Goal: Find specific page/section: Find specific page/section

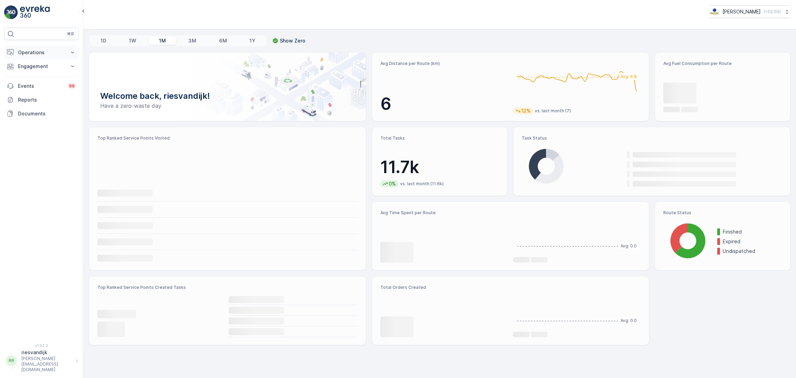
click at [40, 49] on p "Operations" at bounding box center [41, 52] width 47 height 7
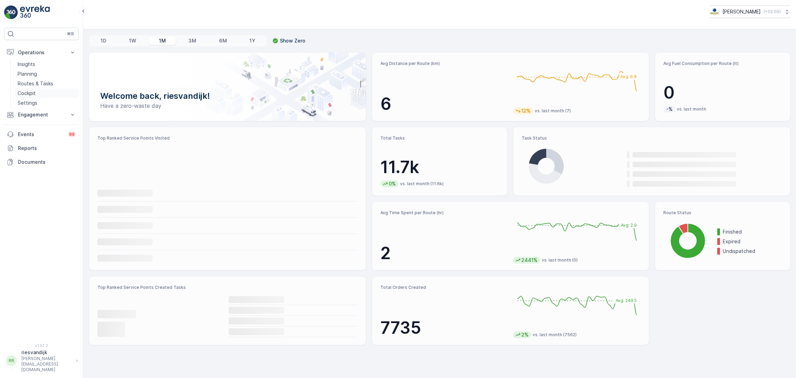
click at [36, 95] on link "Cockpit" at bounding box center [47, 93] width 64 height 10
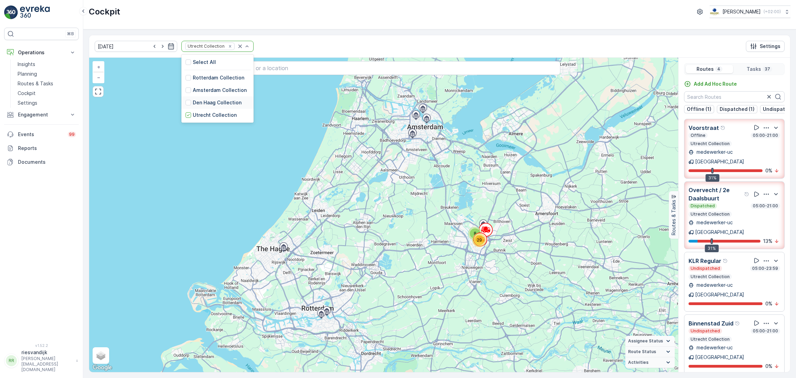
click at [196, 109] on div "Utrecht Collection" at bounding box center [217, 115] width 72 height 12
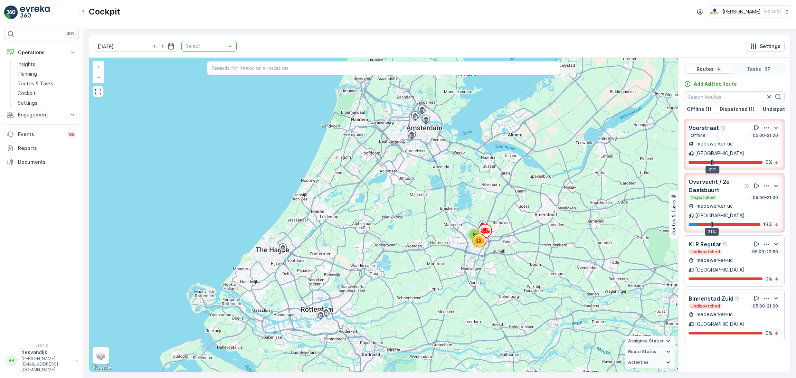
click at [204, 48] on div at bounding box center [206, 47] width 42 height 6
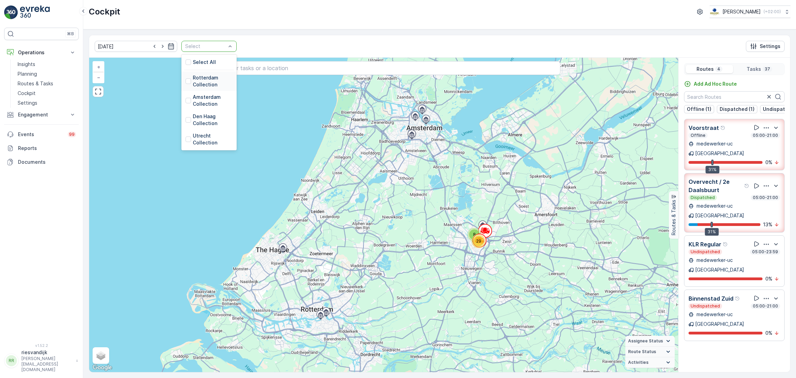
click at [198, 72] on div "Rotterdam Collection" at bounding box center [208, 81] width 55 height 19
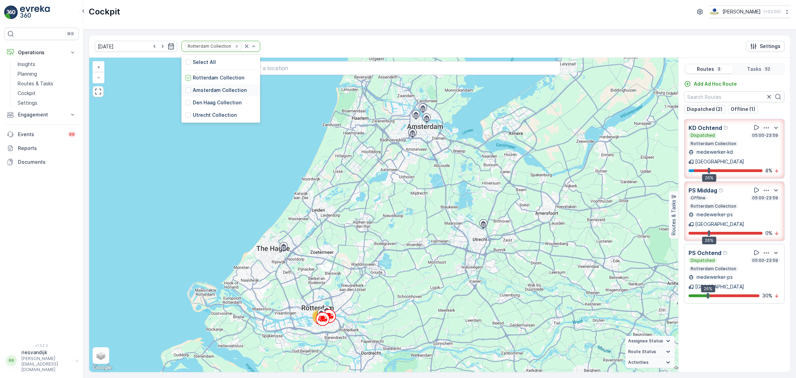
click at [219, 90] on p "Amsterdam Collection" at bounding box center [220, 90] width 54 height 7
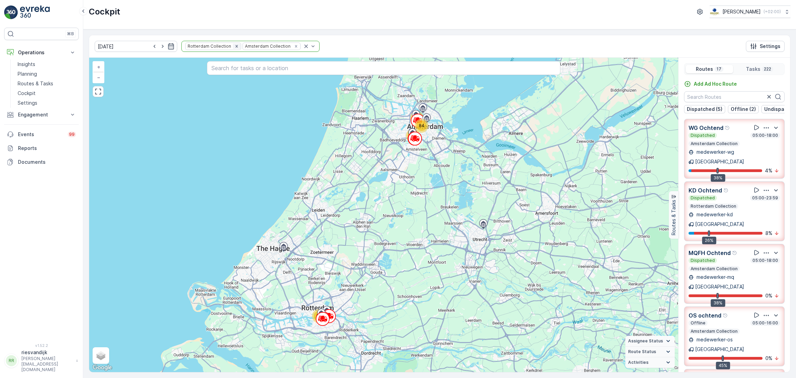
click at [234, 47] on icon "Remove Rotterdam Collection" at bounding box center [236, 46] width 5 height 5
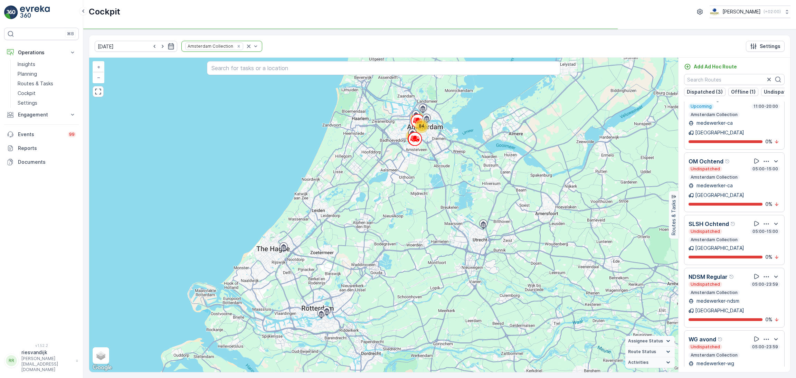
scroll to position [482, 0]
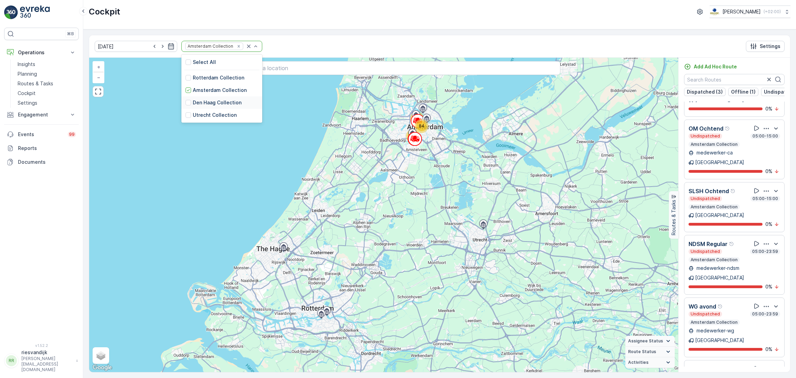
click at [208, 102] on p "Den Haag Collection" at bounding box center [217, 102] width 49 height 7
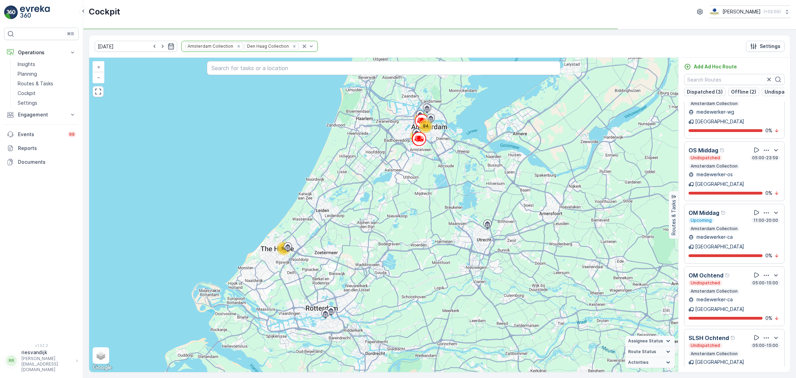
scroll to position [597, 0]
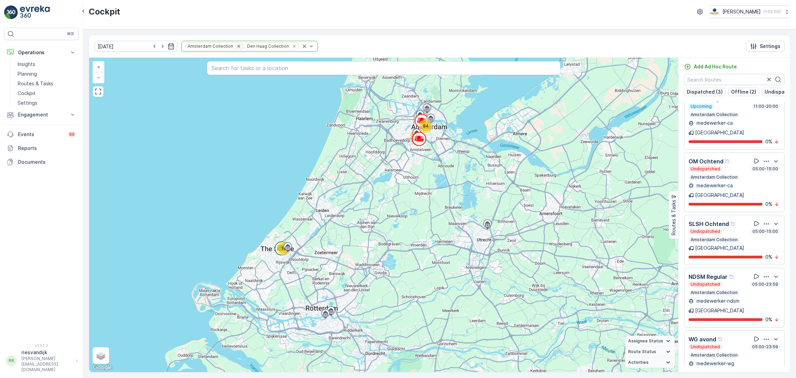
click at [236, 45] on icon "Remove Amsterdam Collection" at bounding box center [238, 46] width 5 height 5
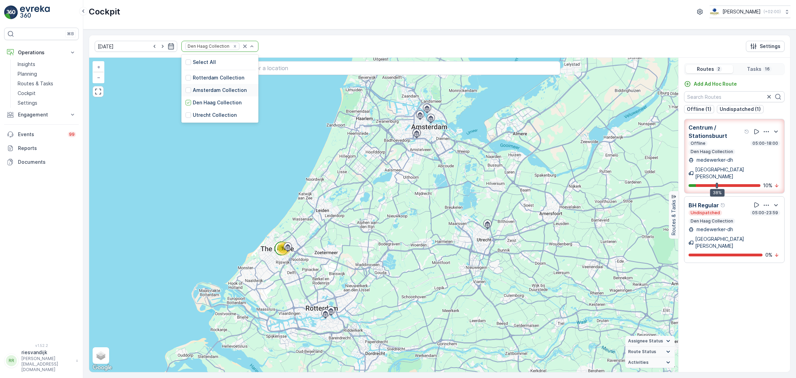
click at [206, 89] on p "Amsterdam Collection" at bounding box center [220, 90] width 54 height 7
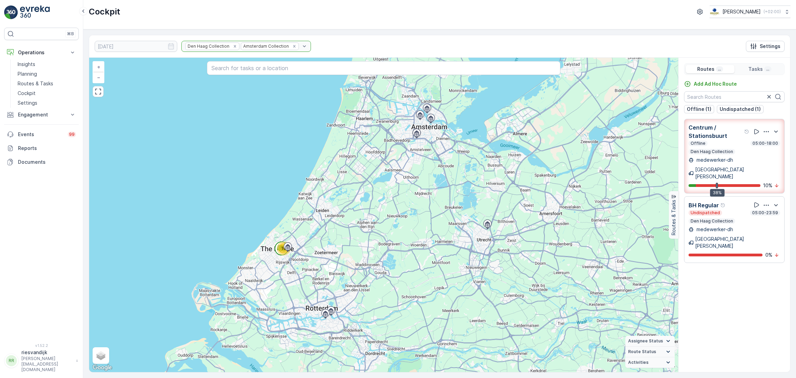
click at [221, 47] on div "Den [PERSON_NAME] Collection Amsterdam Collection" at bounding box center [246, 46] width 130 height 11
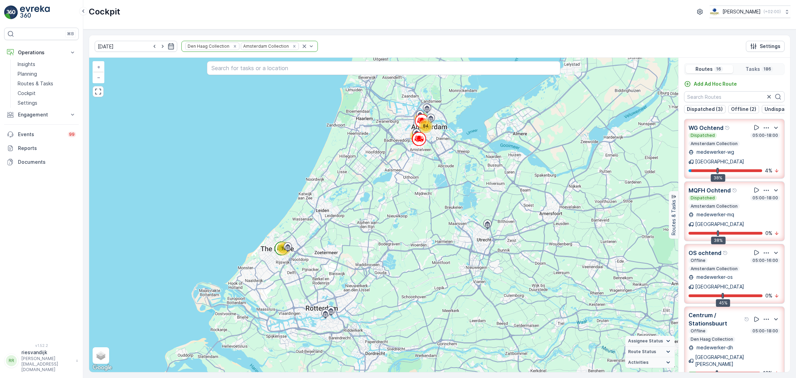
click at [233, 47] on icon "Remove Den Haag Collection" at bounding box center [235, 46] width 5 height 5
